Goal: Navigation & Orientation: Find specific page/section

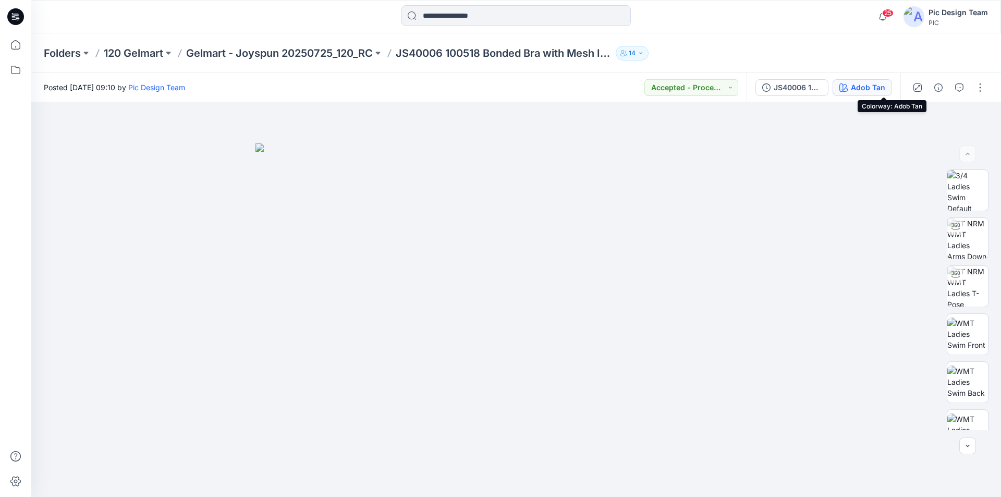
click at [882, 83] on div "Adob Tan" at bounding box center [868, 87] width 34 height 11
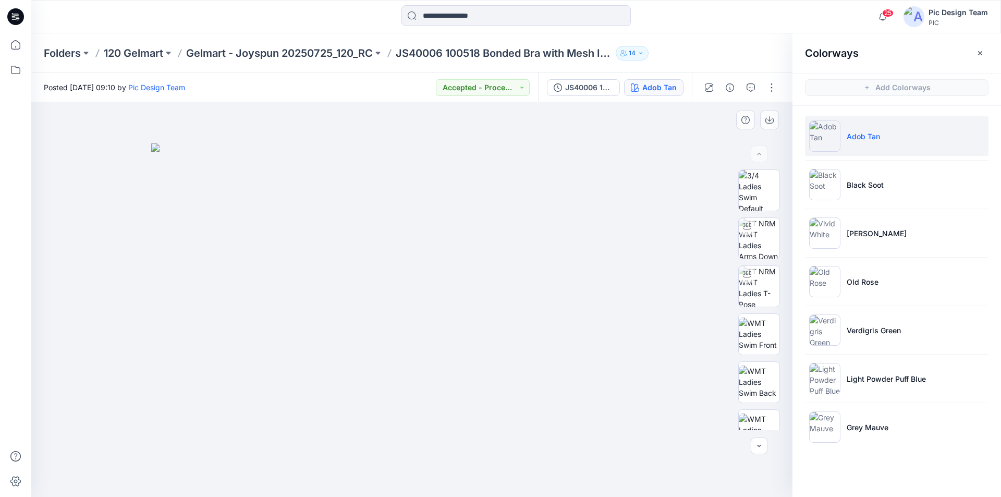
click at [683, 129] on div at bounding box center [411, 299] width 761 height 395
click at [982, 54] on icon "button" at bounding box center [980, 53] width 8 height 8
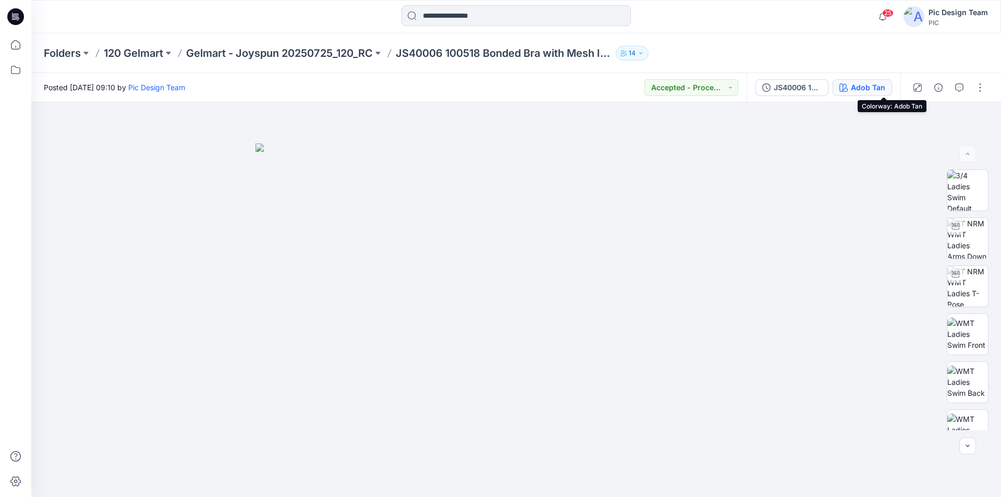
click at [885, 89] on div "Adob Tan" at bounding box center [868, 87] width 34 height 11
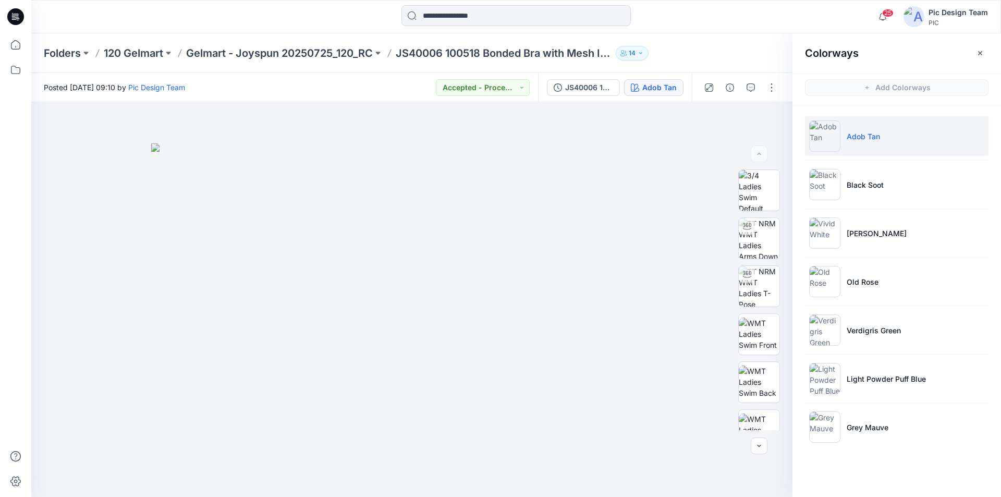
click at [17, 18] on icon at bounding box center [15, 16] width 17 height 17
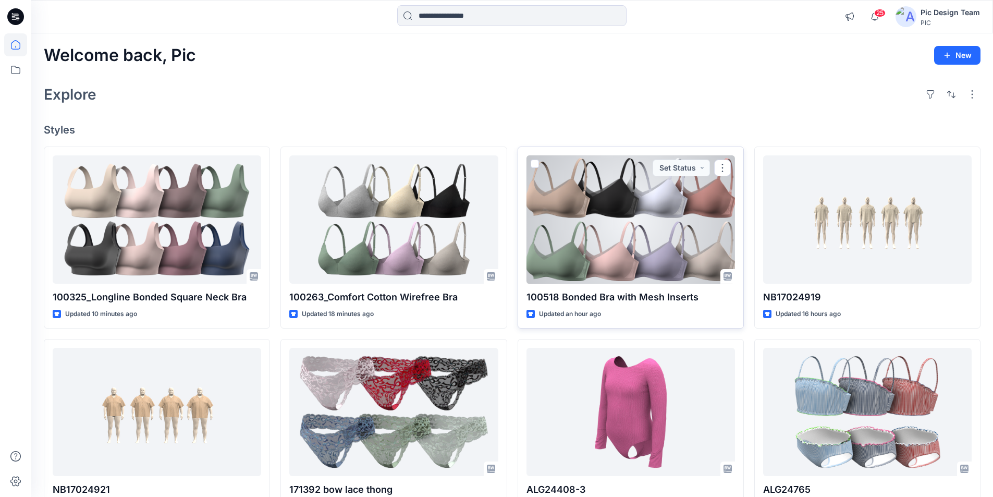
click at [616, 197] on div at bounding box center [631, 219] width 209 height 129
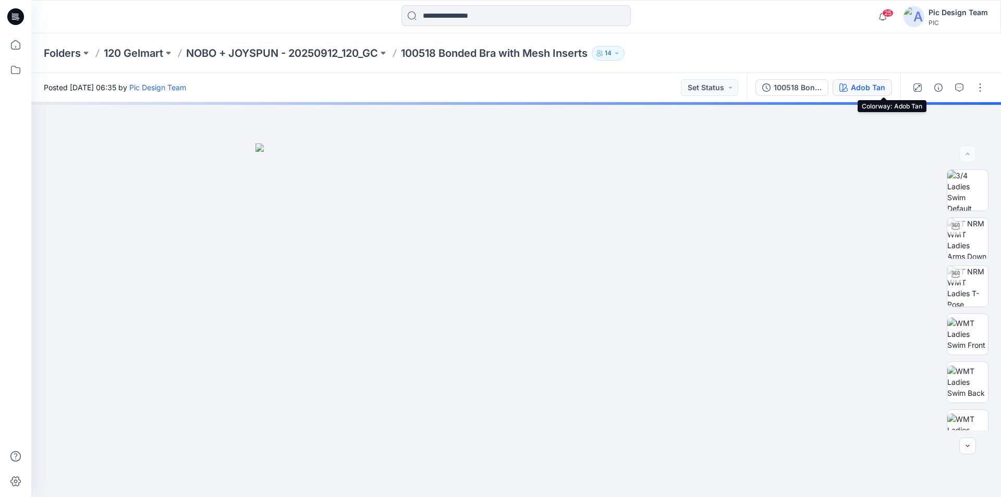
click at [848, 84] on icon "button" at bounding box center [843, 87] width 8 height 8
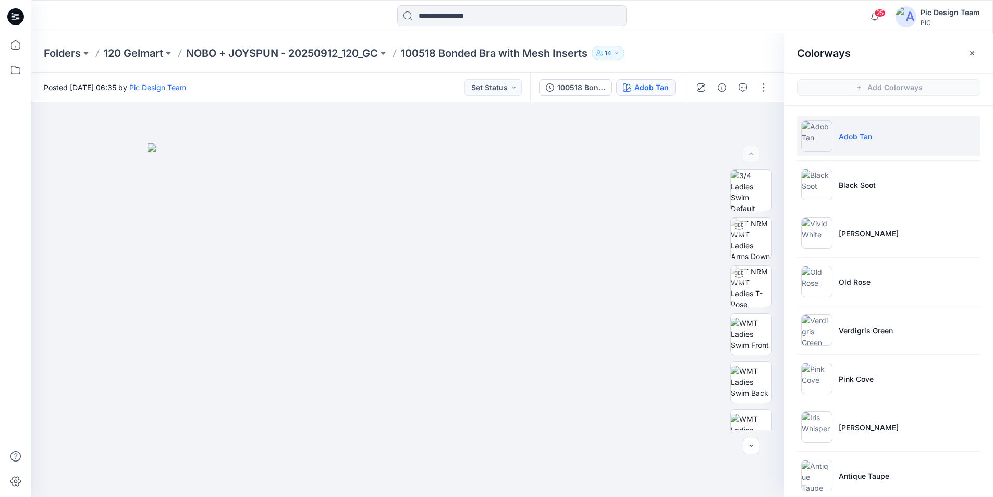
click at [17, 17] on icon at bounding box center [17, 17] width 4 height 1
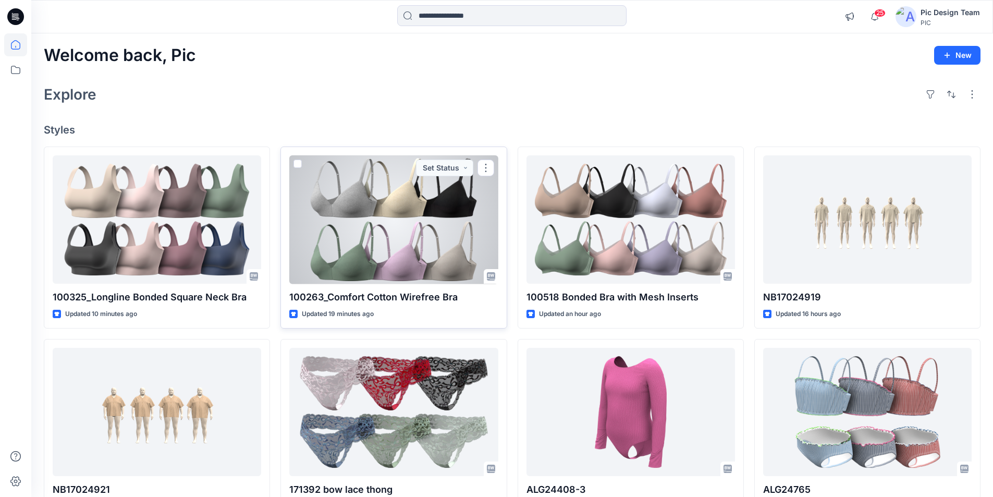
click at [392, 194] on div at bounding box center [393, 219] width 209 height 129
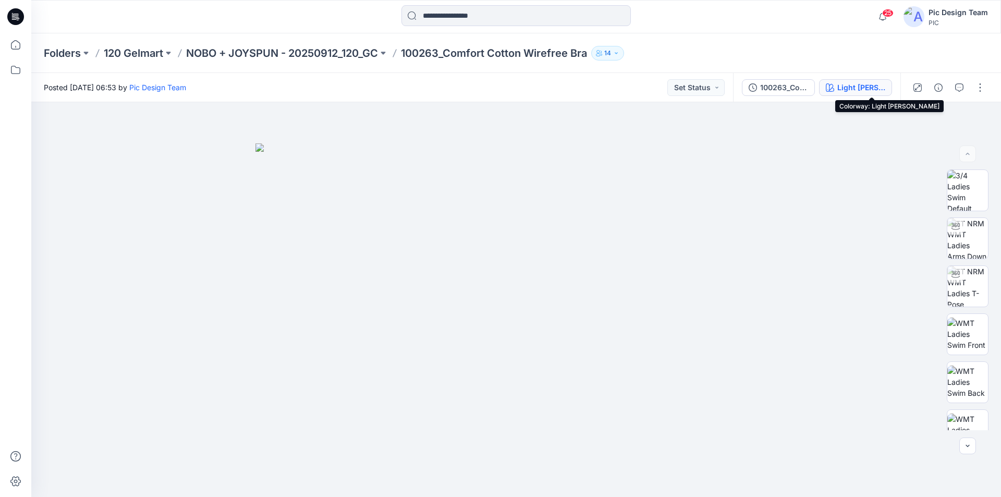
click at [856, 89] on div "Light [PERSON_NAME]" at bounding box center [861, 87] width 48 height 11
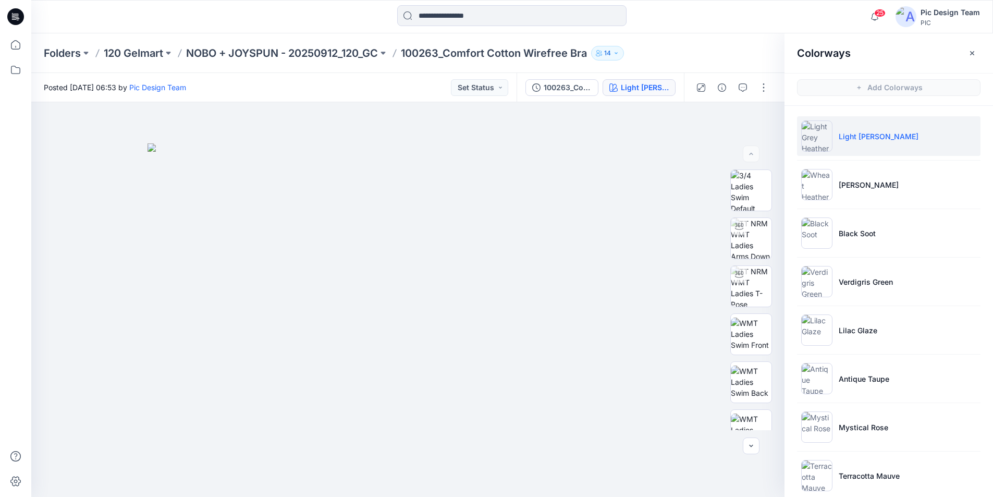
click at [17, 17] on icon at bounding box center [17, 17] width 4 height 1
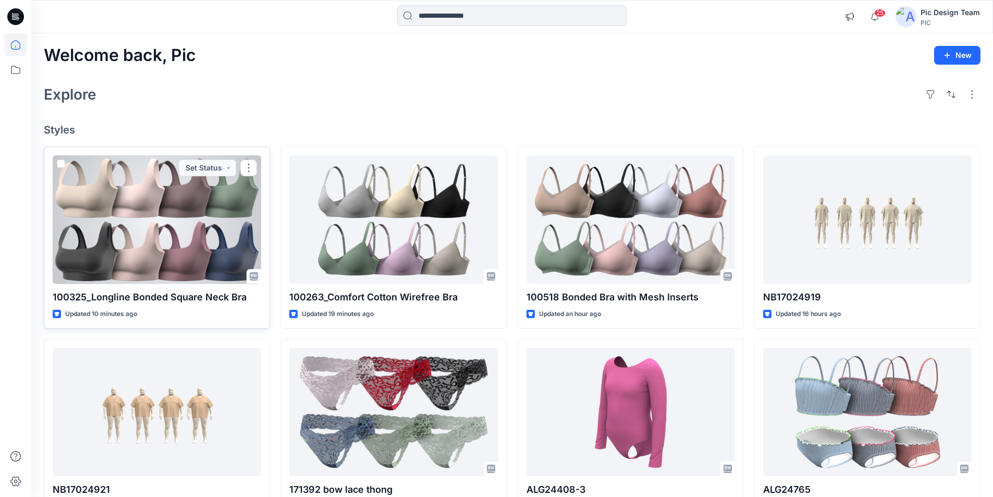
click at [213, 213] on div at bounding box center [157, 219] width 209 height 129
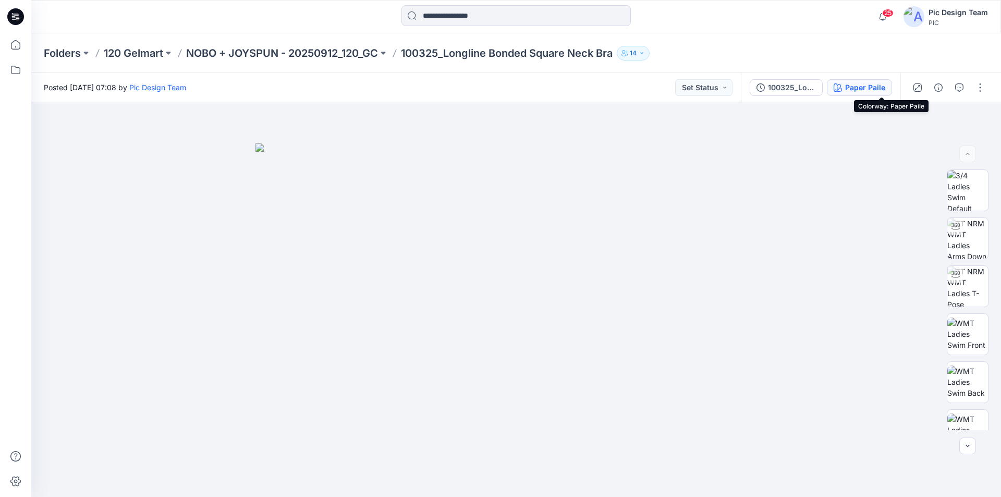
click at [873, 89] on div "Paper Paile" at bounding box center [865, 87] width 40 height 11
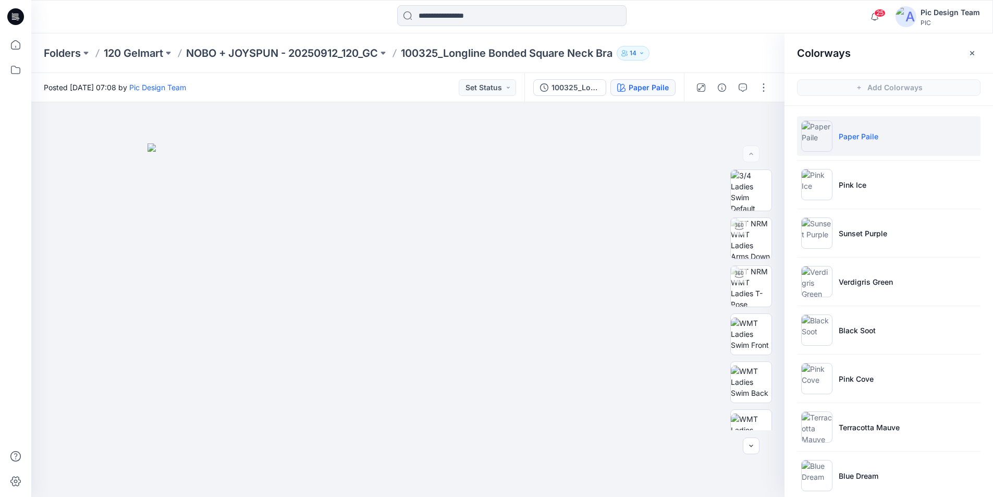
click at [19, 17] on icon at bounding box center [15, 16] width 17 height 17
